Goal: Task Accomplishment & Management: Use online tool/utility

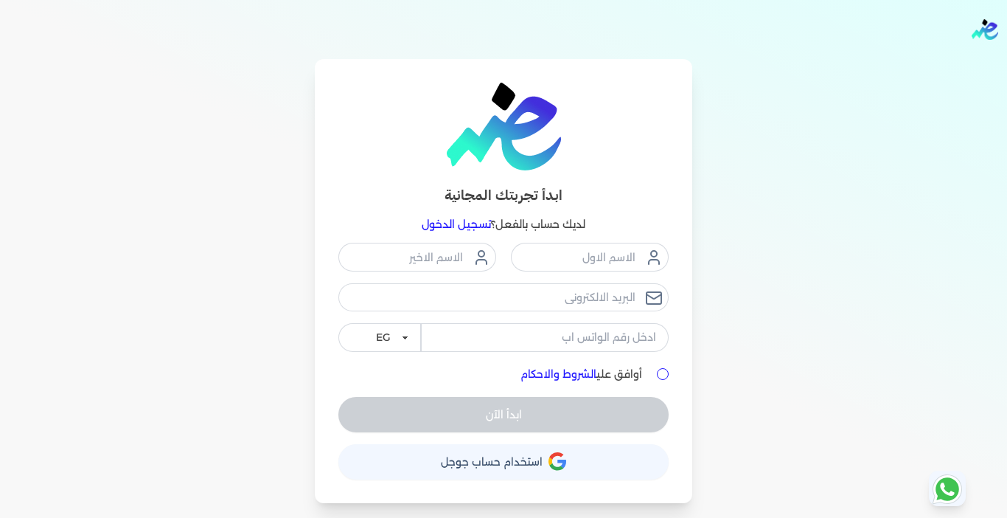
click at [435, 226] on link "تسجيل الدخول" at bounding box center [456, 224] width 69 height 13
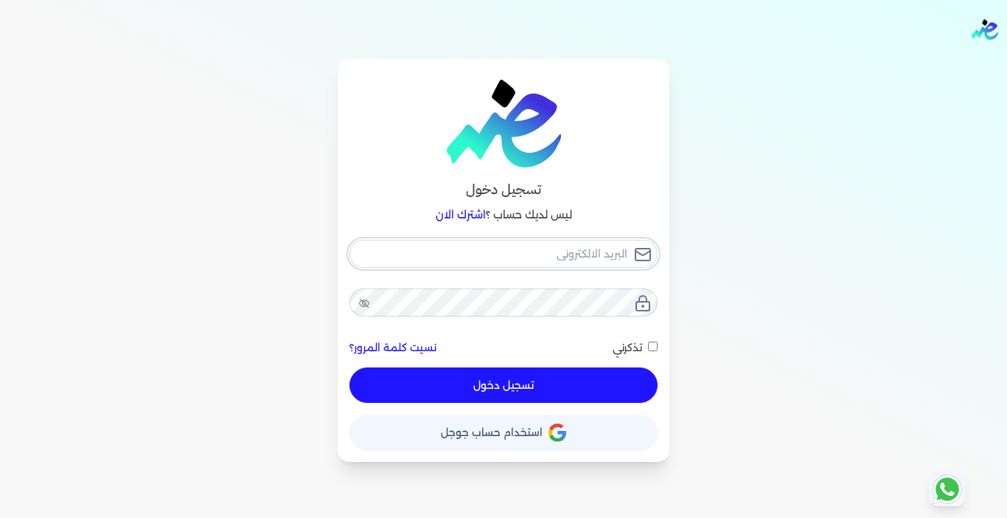
type input "[EMAIL_ADDRESS][DOMAIN_NAME]"
click at [527, 388] on button "تسجيل دخول" at bounding box center [503, 384] width 308 height 35
checkbox input "false"
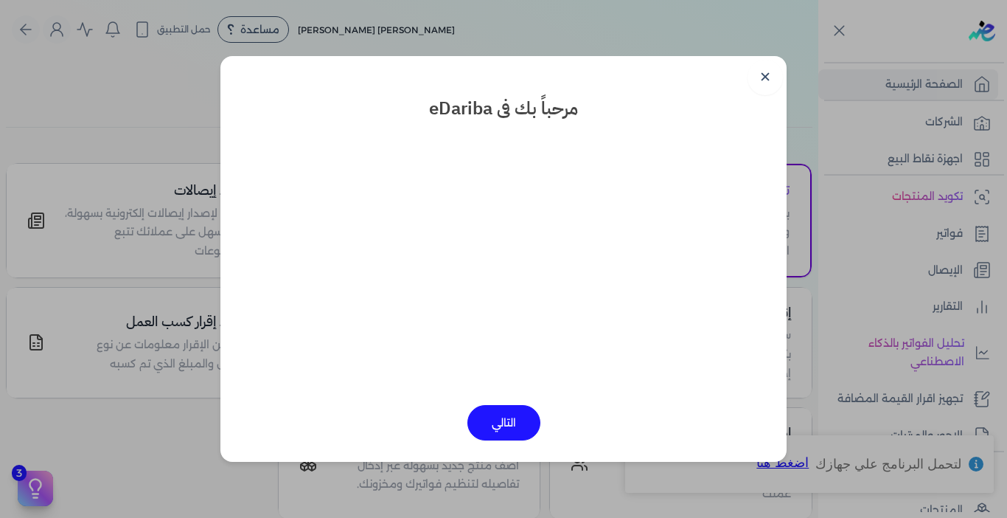
drag, startPoint x: 773, startPoint y: 77, endPoint x: 711, endPoint y: 106, distance: 68.6
click at [773, 77] on link "✕" at bounding box center [765, 77] width 35 height 35
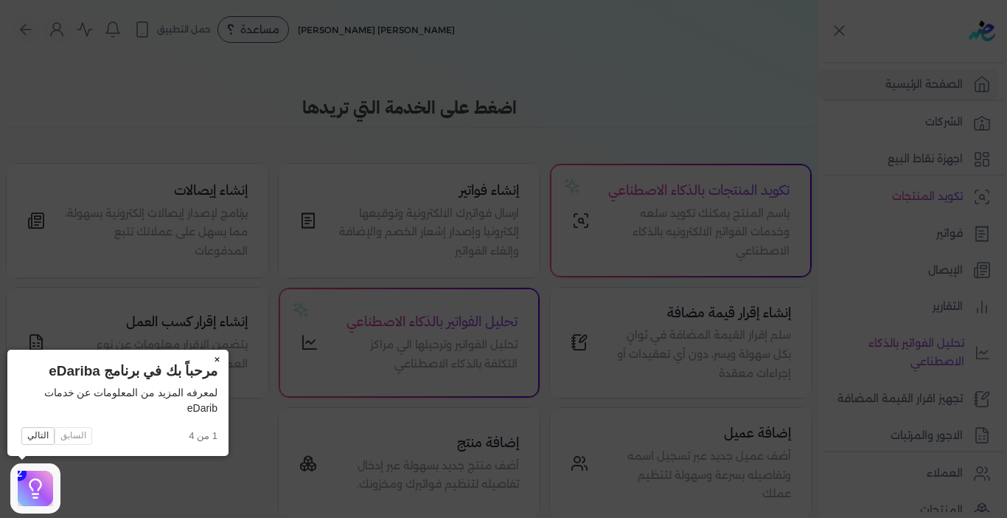
click at [219, 354] on button "×" at bounding box center [217, 359] width 24 height 21
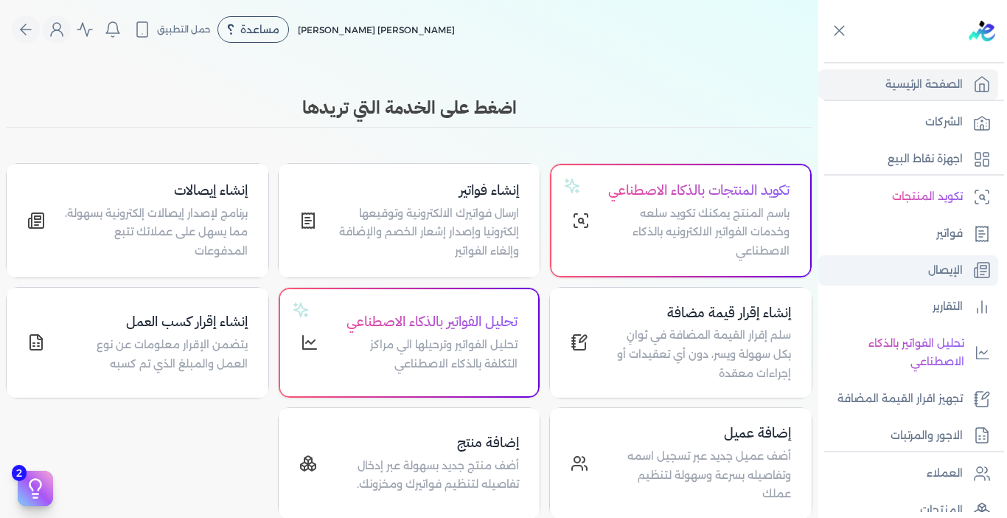
click at [908, 268] on link "الإيصال" at bounding box center [908, 270] width 180 height 31
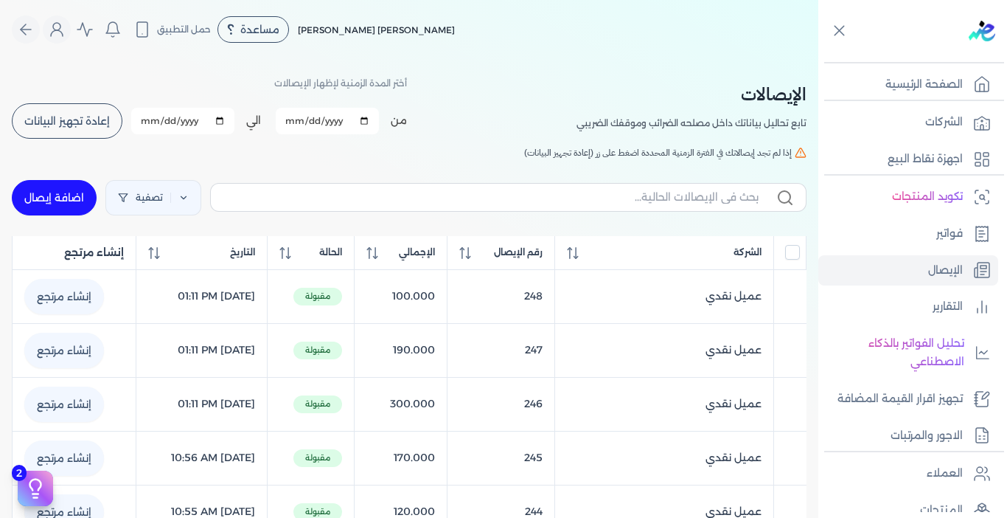
click at [60, 201] on link "اضافة إيصال" at bounding box center [54, 197] width 85 height 35
select select "EGP"
select select "EGS"
select select "B"
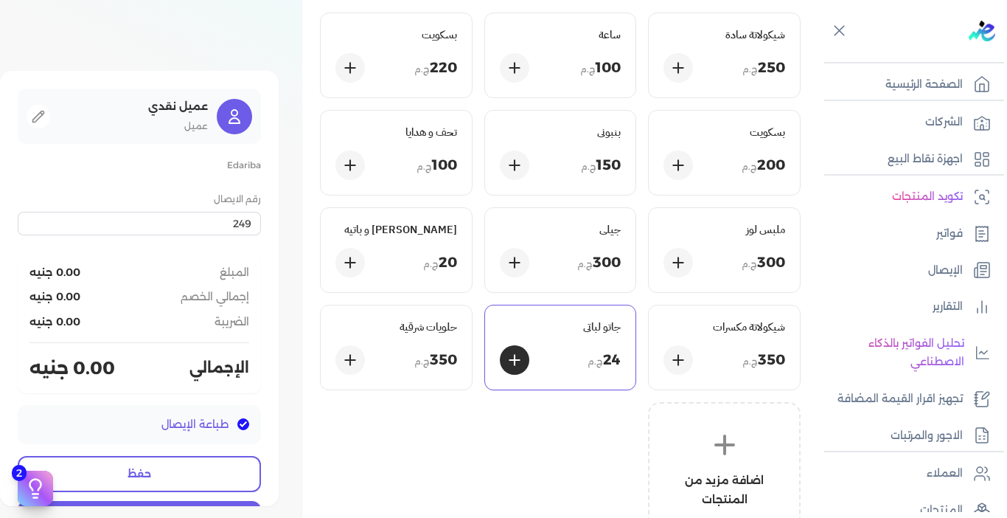
scroll to position [147, 0]
click at [423, 341] on div "حلويات شرقية 350 ج.م" at bounding box center [396, 347] width 151 height 84
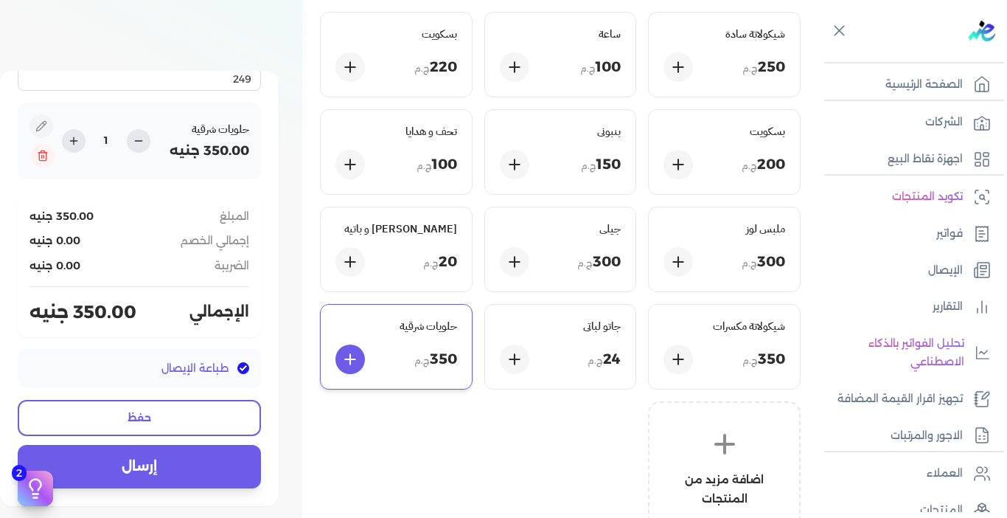
scroll to position [148, 0]
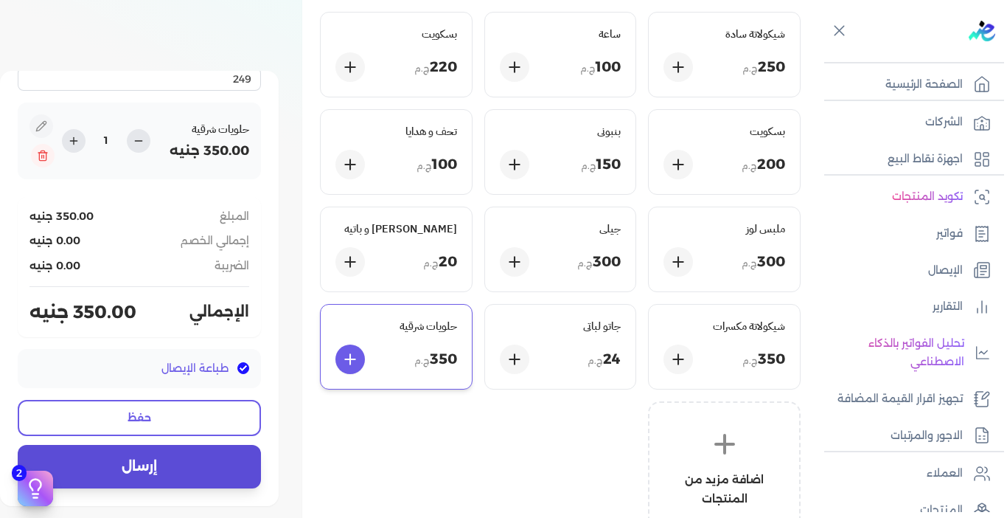
click at [140, 462] on button "إرسال" at bounding box center [139, 466] width 243 height 43
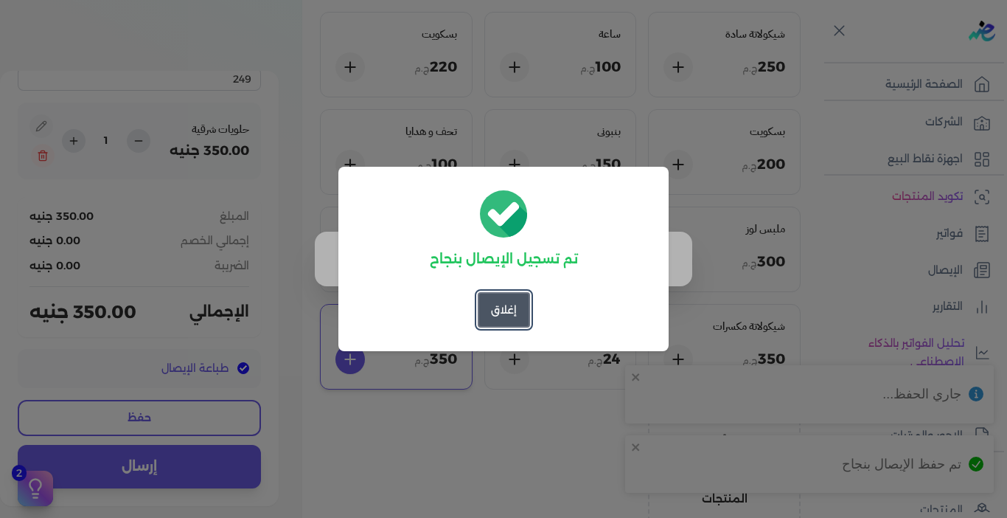
click at [493, 319] on button "إغلاق" at bounding box center [504, 309] width 52 height 35
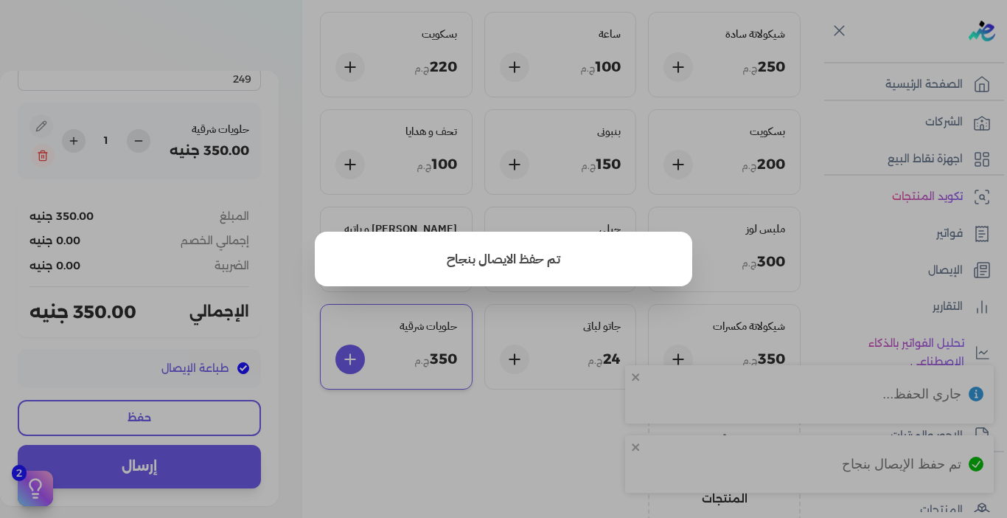
click at [509, 444] on button "close" at bounding box center [503, 259] width 1007 height 518
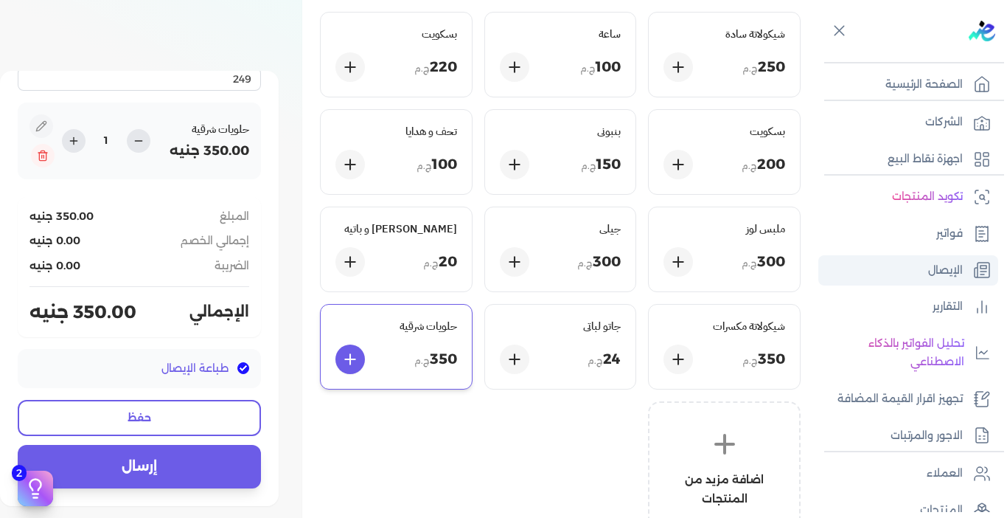
click at [939, 269] on p "الإيصال" at bounding box center [945, 270] width 35 height 19
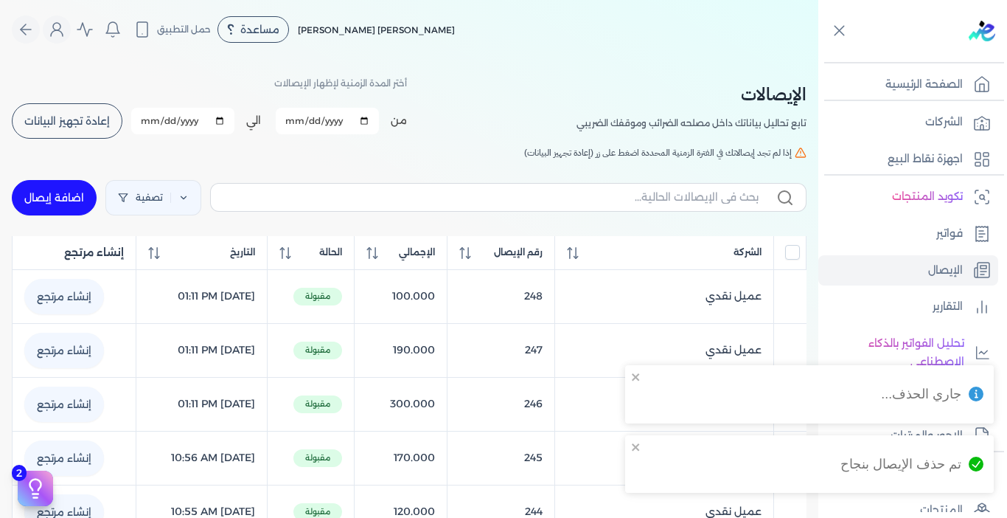
click at [75, 128] on button "إعادة تجهيز البيانات" at bounding box center [67, 120] width 111 height 35
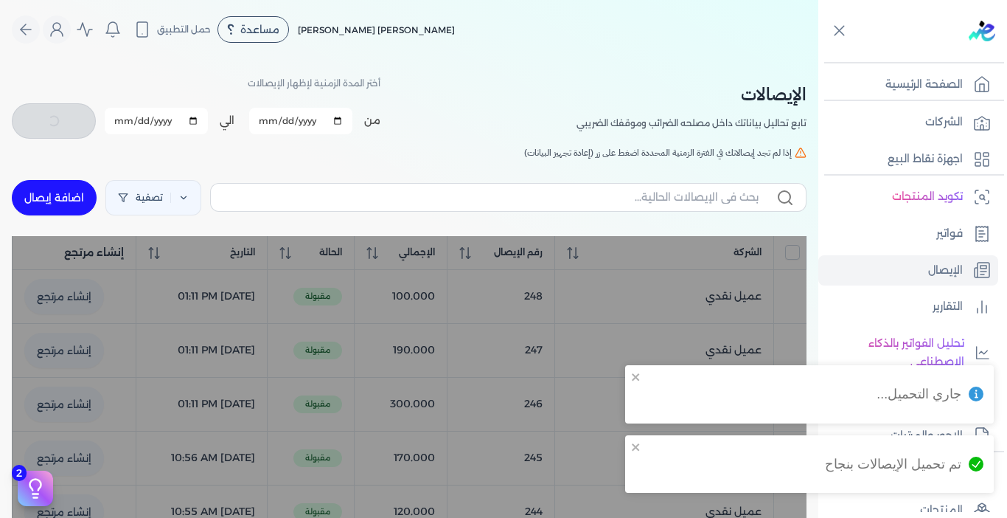
checkbox input "false"
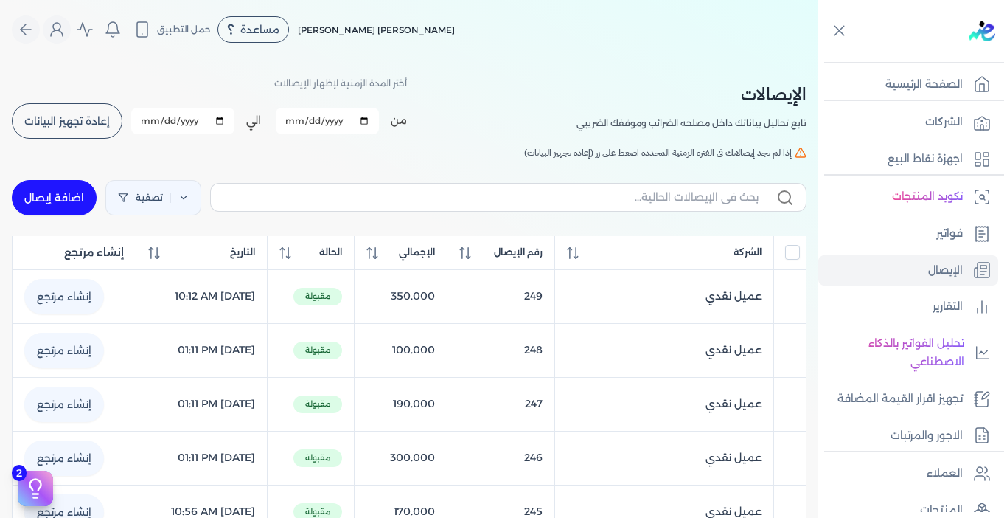
click at [69, 205] on link "اضافة إيصال" at bounding box center [54, 197] width 85 height 35
select select "EGP"
select select "EGS"
select select "B"
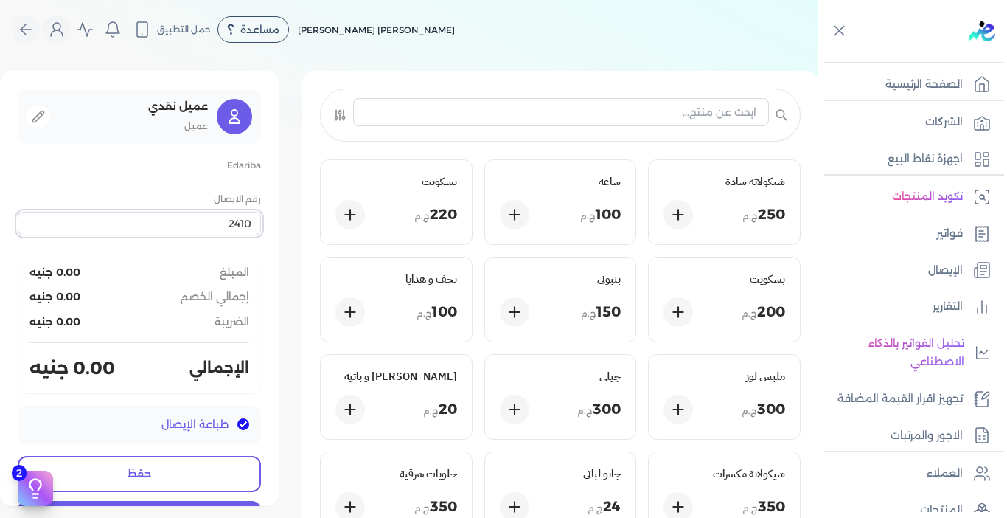
click at [210, 218] on input "2410" at bounding box center [139, 224] width 243 height 24
type input "250"
click at [182, 182] on div "عميل نقدي عميل [PERSON_NAME] رقم الايصال 250 المبلغ 0.00 جنيه إجمالي الخصم 0.00…" at bounding box center [139, 288] width 279 height 435
click at [733, 224] on div "250 ج.م" at bounding box center [725, 214] width 122 height 29
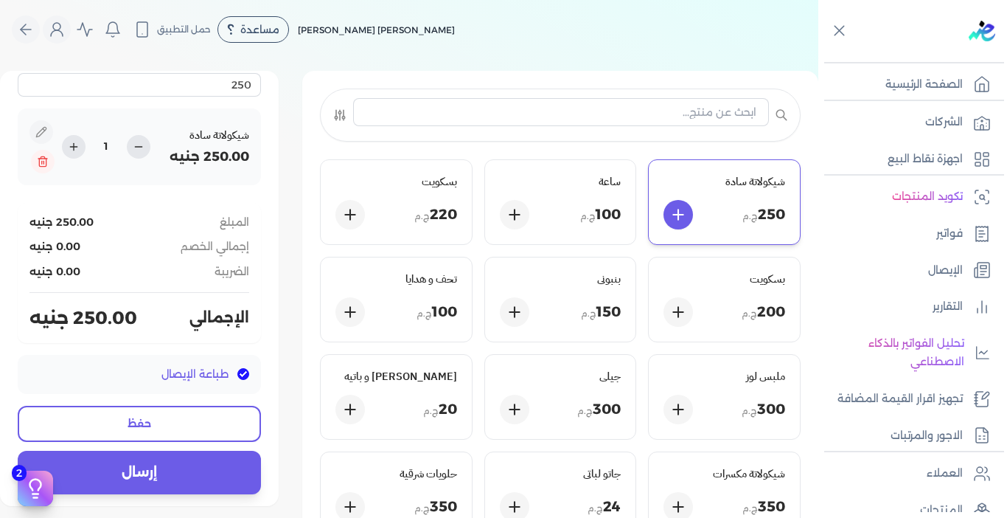
scroll to position [147, 0]
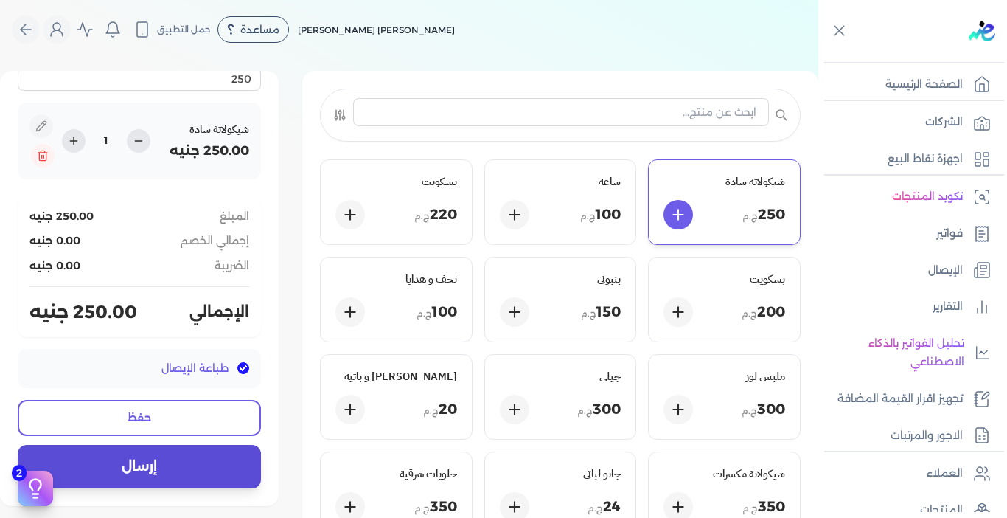
click at [108, 459] on button "إرسال" at bounding box center [139, 466] width 243 height 43
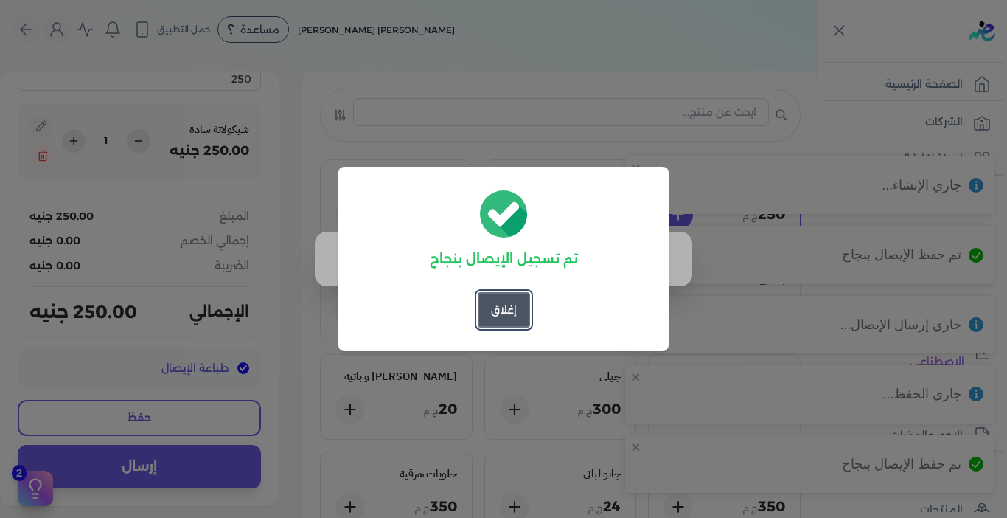
click at [520, 315] on button "إغلاق" at bounding box center [504, 309] width 52 height 35
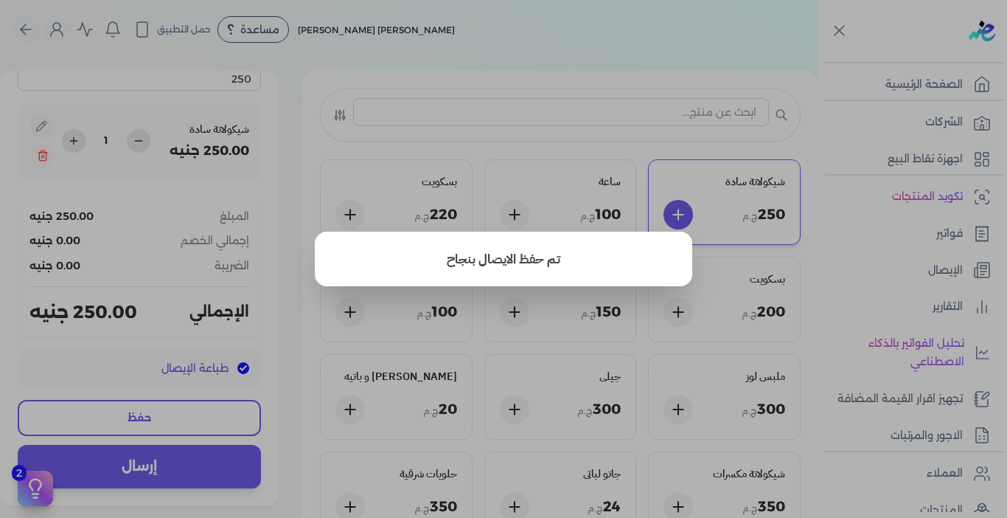
click at [923, 271] on button "close" at bounding box center [503, 259] width 1007 height 518
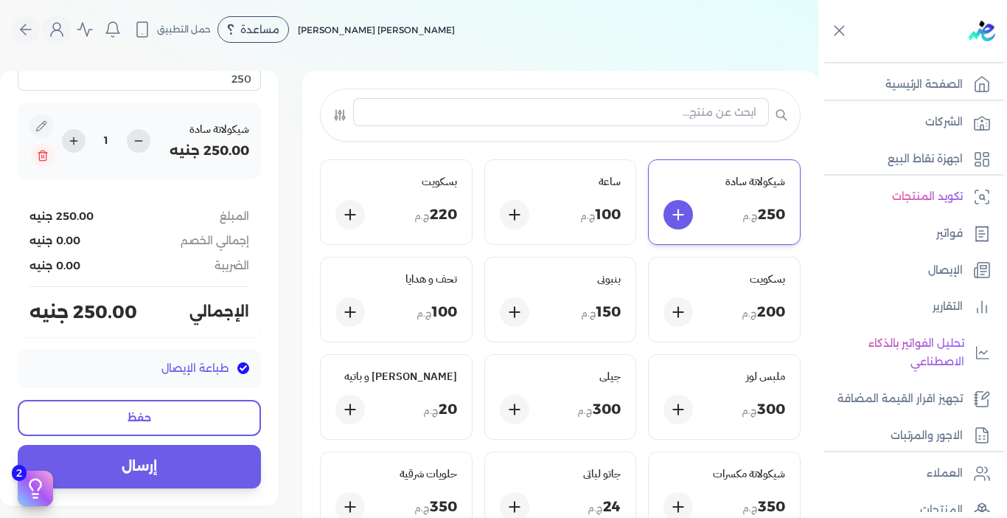
click at [923, 271] on link "الإيصال" at bounding box center [908, 270] width 180 height 31
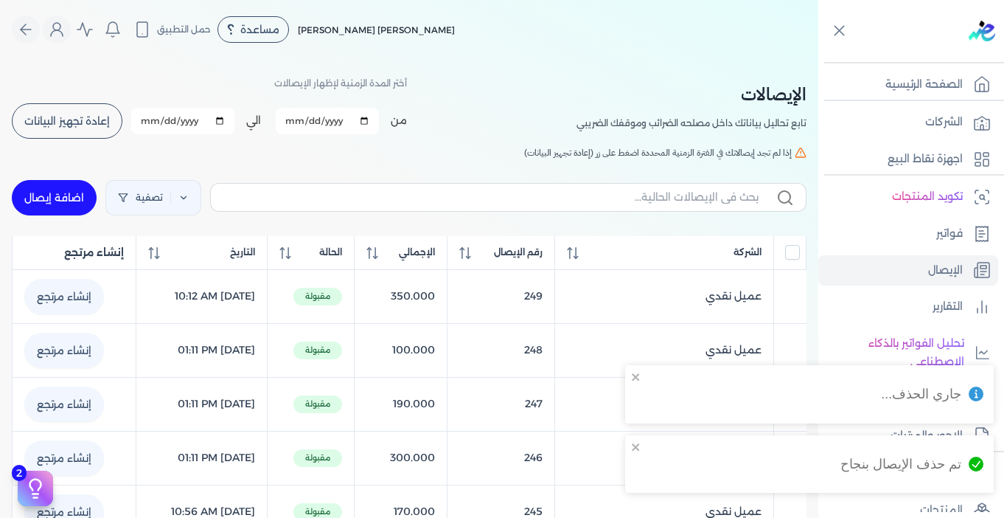
click at [108, 130] on button "إعادة تجهيز البيانات" at bounding box center [67, 120] width 111 height 35
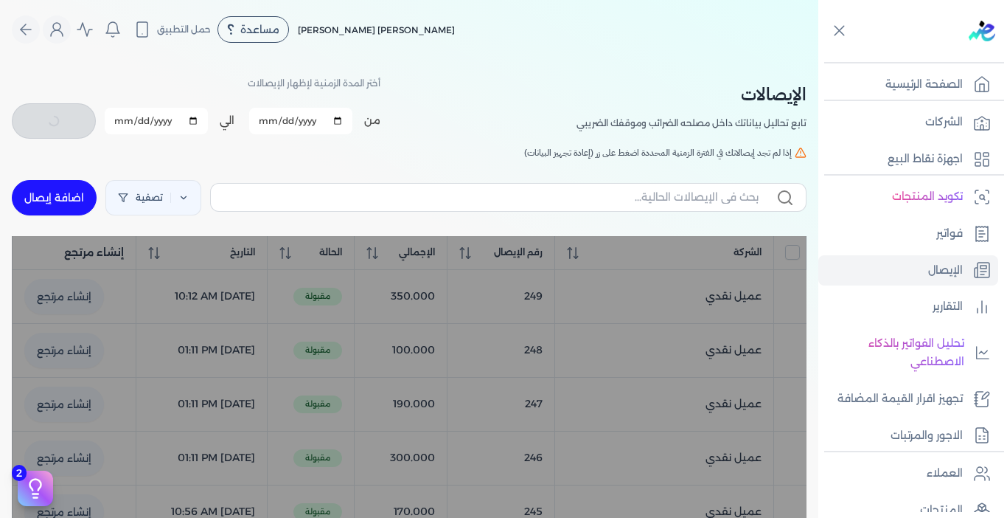
checkbox input "false"
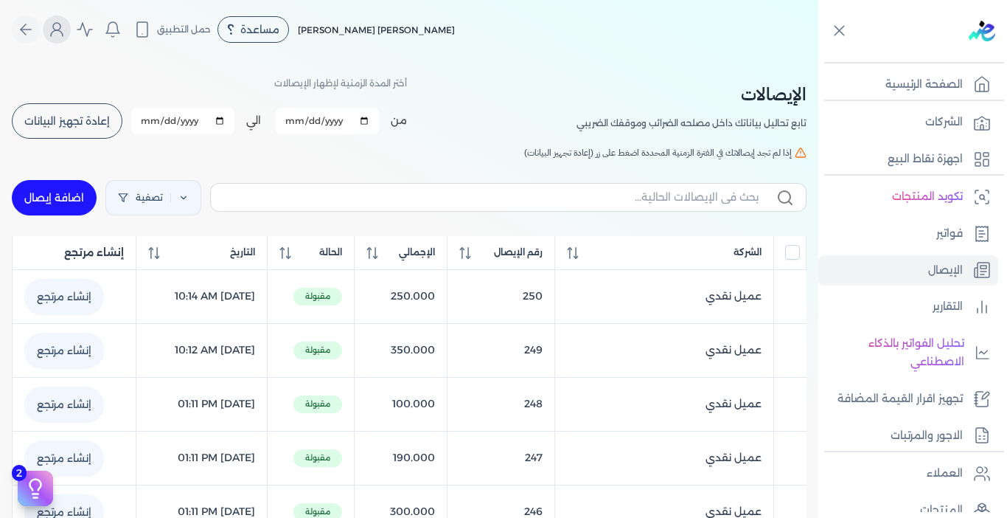
click at [63, 28] on icon "Global" at bounding box center [57, 30] width 18 height 18
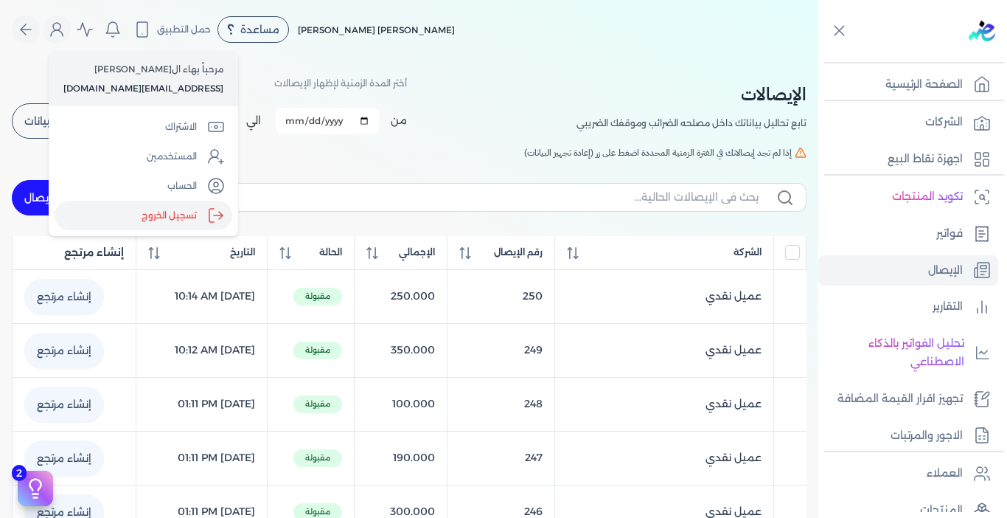
click at [189, 220] on label "تسجيل الخروج" at bounding box center [144, 215] width 178 height 29
click at [818, 59] on input "Close" at bounding box center [818, 59] width 0 height 0
